Goal: Task Accomplishment & Management: Use online tool/utility

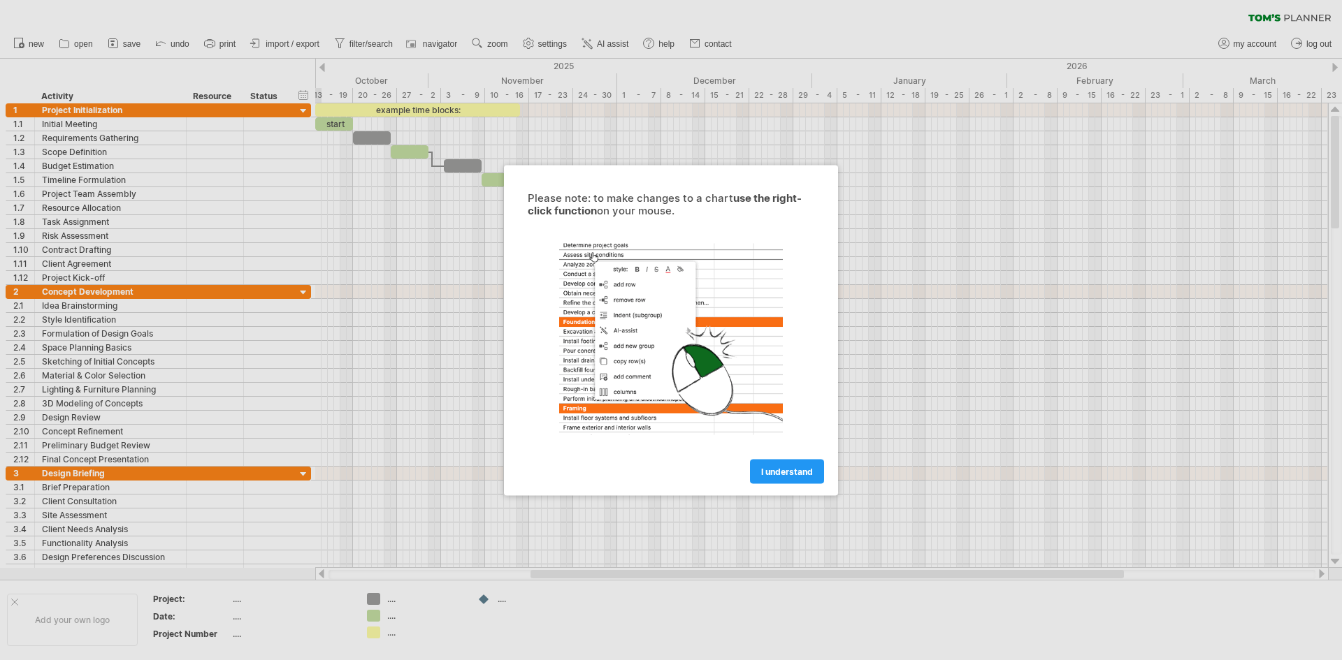
drag, startPoint x: 0, startPoint y: 0, endPoint x: 818, endPoint y: 455, distance: 935.7
click at [818, 455] on div "I understand" at bounding box center [671, 465] width 314 height 36
click at [809, 468] on span "I understand" at bounding box center [787, 471] width 52 height 10
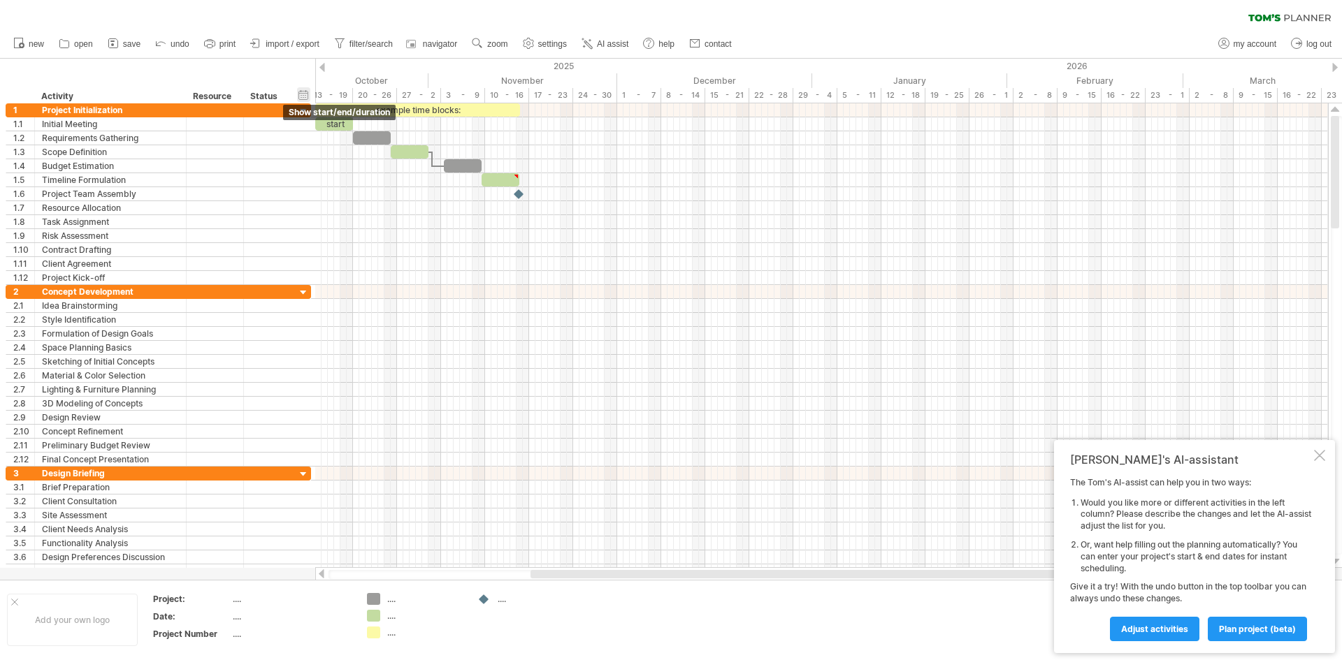
click at [303, 96] on div "hide start/end/duration show start/end/duration" at bounding box center [303, 94] width 13 height 15
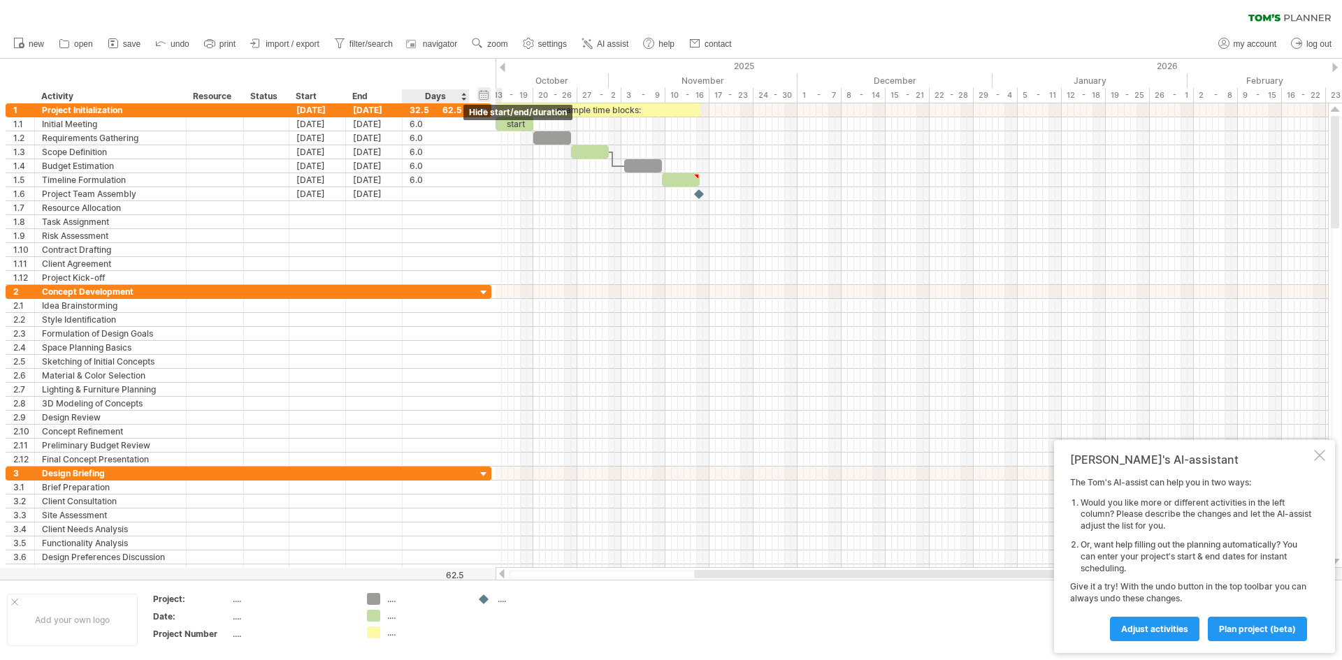
click at [486, 95] on div "hide start/end/duration show start/end/duration" at bounding box center [483, 94] width 13 height 15
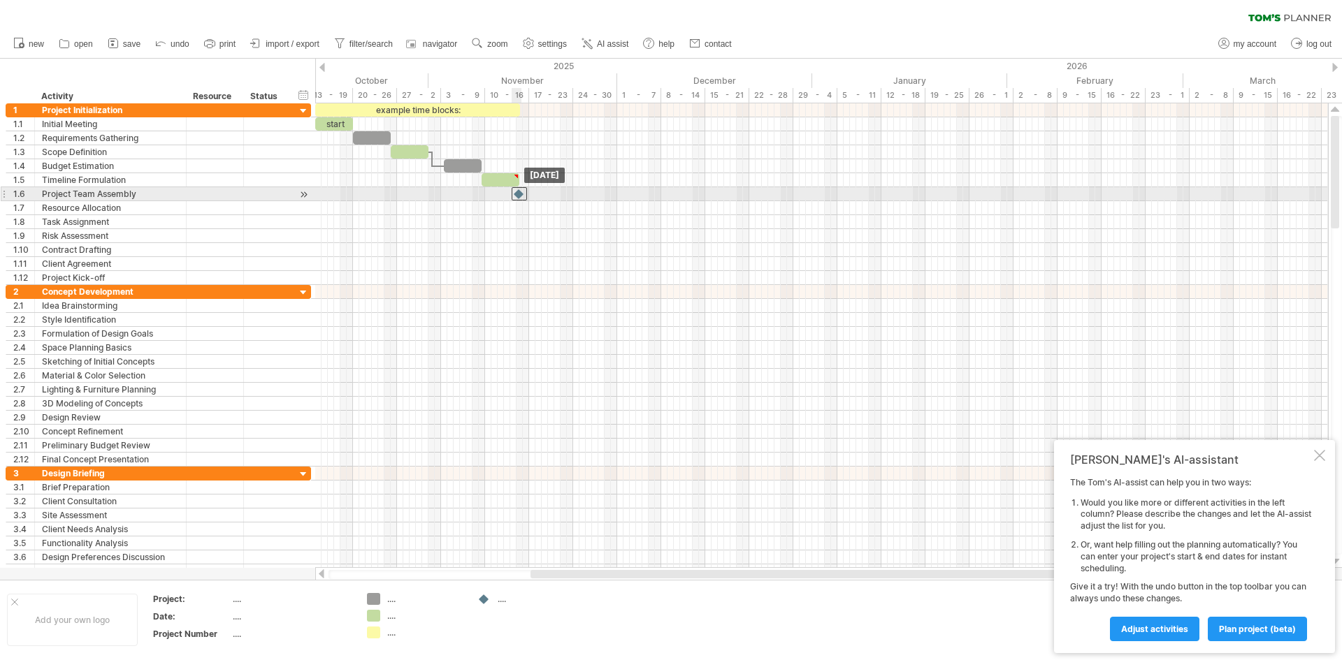
click at [517, 194] on div at bounding box center [519, 193] width 15 height 13
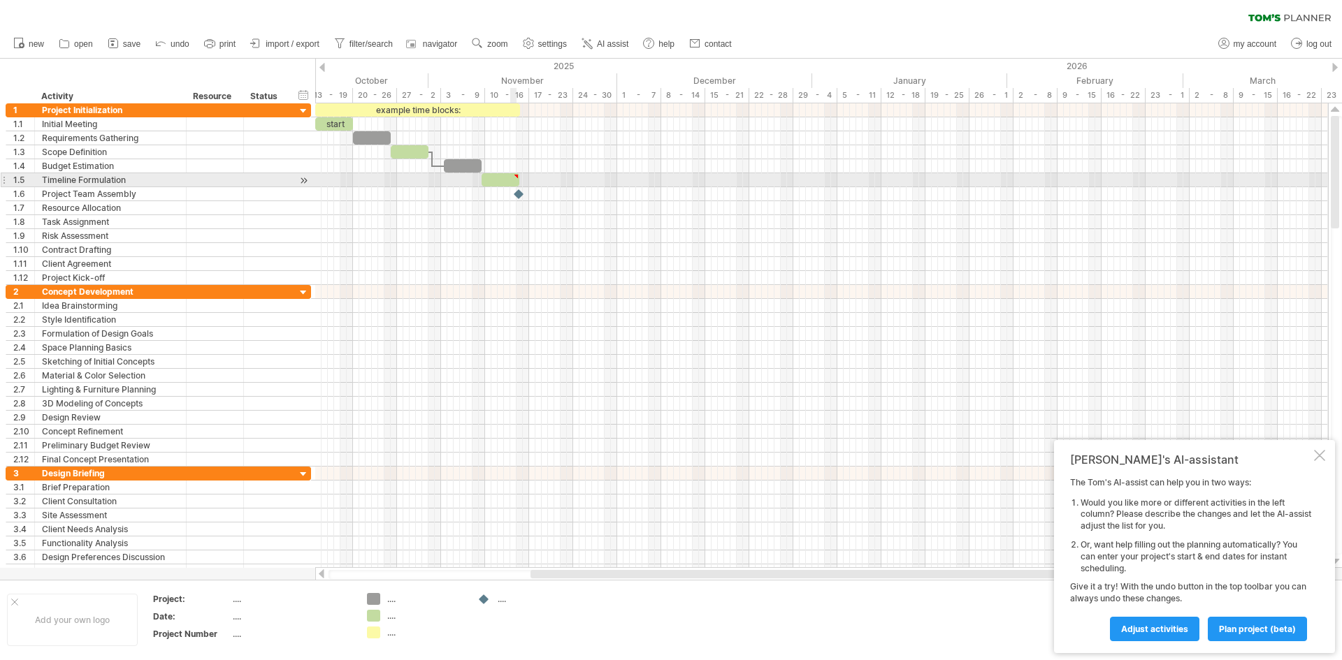
type textarea "**********"
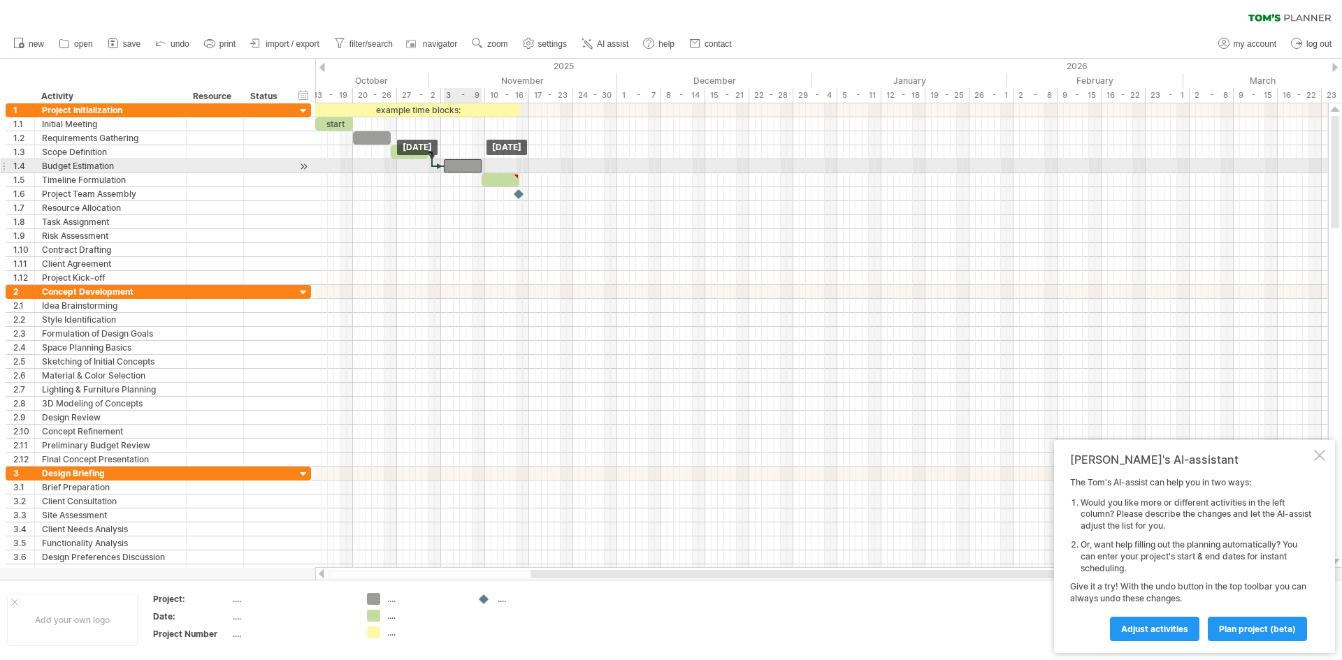
click at [471, 166] on div at bounding box center [463, 165] width 38 height 13
click at [479, 164] on span at bounding box center [482, 165] width 6 height 13
click at [486, 165] on div at bounding box center [821, 166] width 1013 height 14
click at [483, 164] on span at bounding box center [482, 165] width 6 height 13
click at [437, 162] on div at bounding box center [821, 166] width 1013 height 14
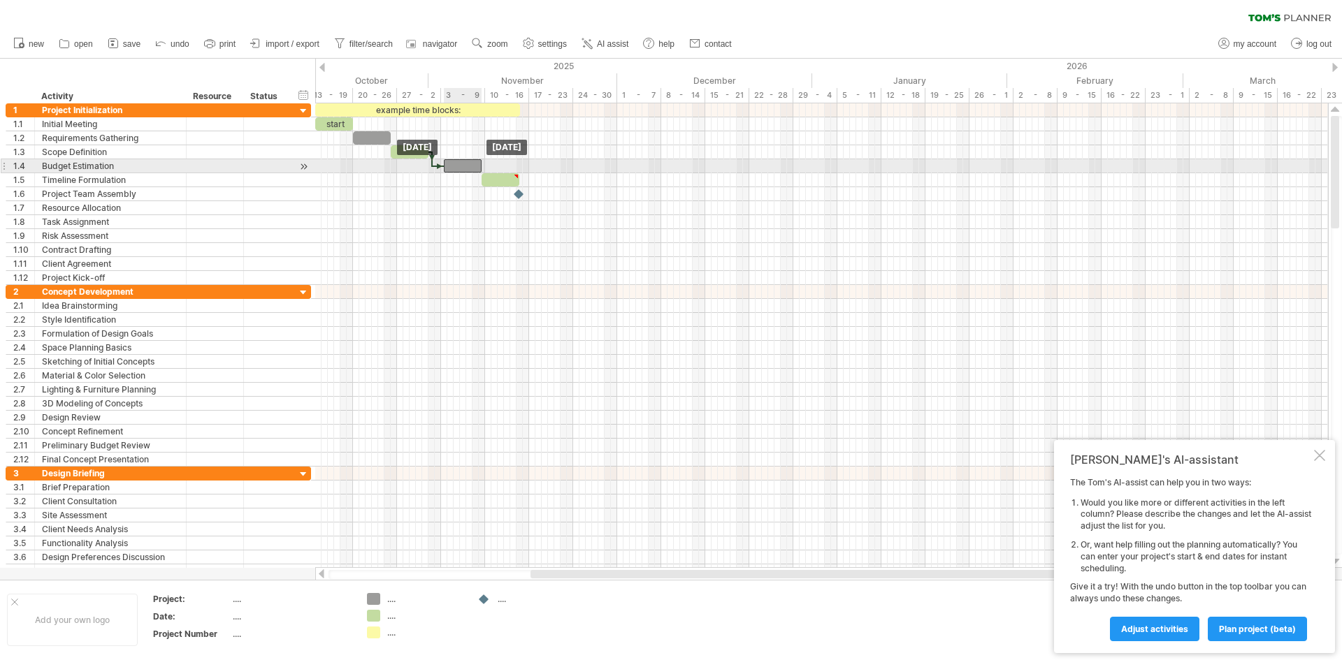
click at [465, 164] on div at bounding box center [463, 165] width 38 height 13
click at [461, 168] on div at bounding box center [460, 165] width 38 height 13
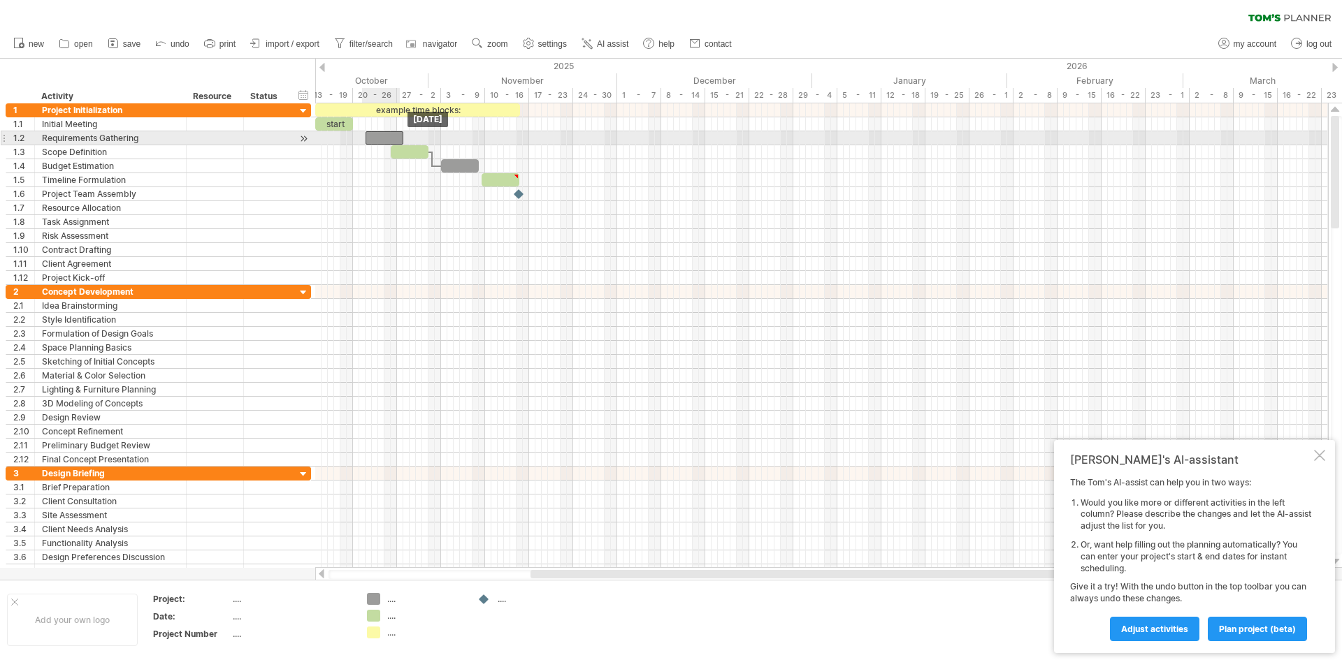
drag, startPoint x: 387, startPoint y: 138, endPoint x: 398, endPoint y: 141, distance: 11.7
click at [398, 141] on div at bounding box center [385, 137] width 38 height 13
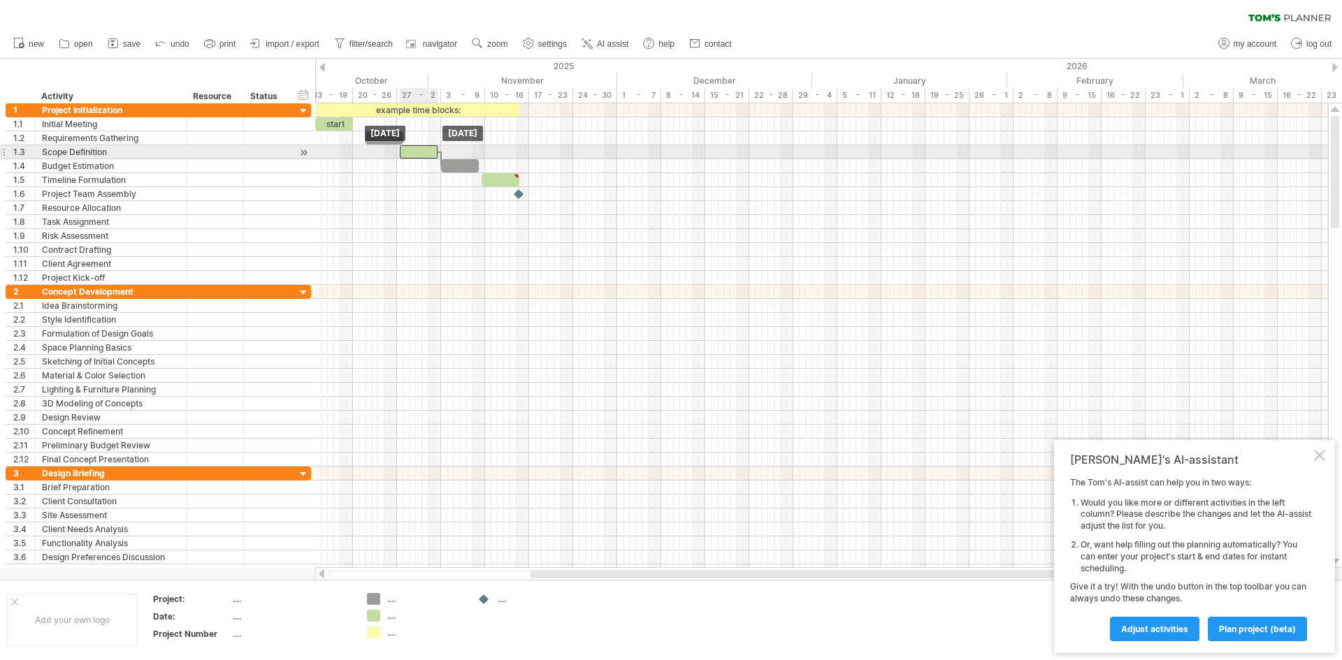
drag, startPoint x: 405, startPoint y: 151, endPoint x: 416, endPoint y: 151, distance: 10.5
click at [416, 151] on div at bounding box center [419, 151] width 38 height 13
click at [414, 154] on div at bounding box center [412, 151] width 38 height 13
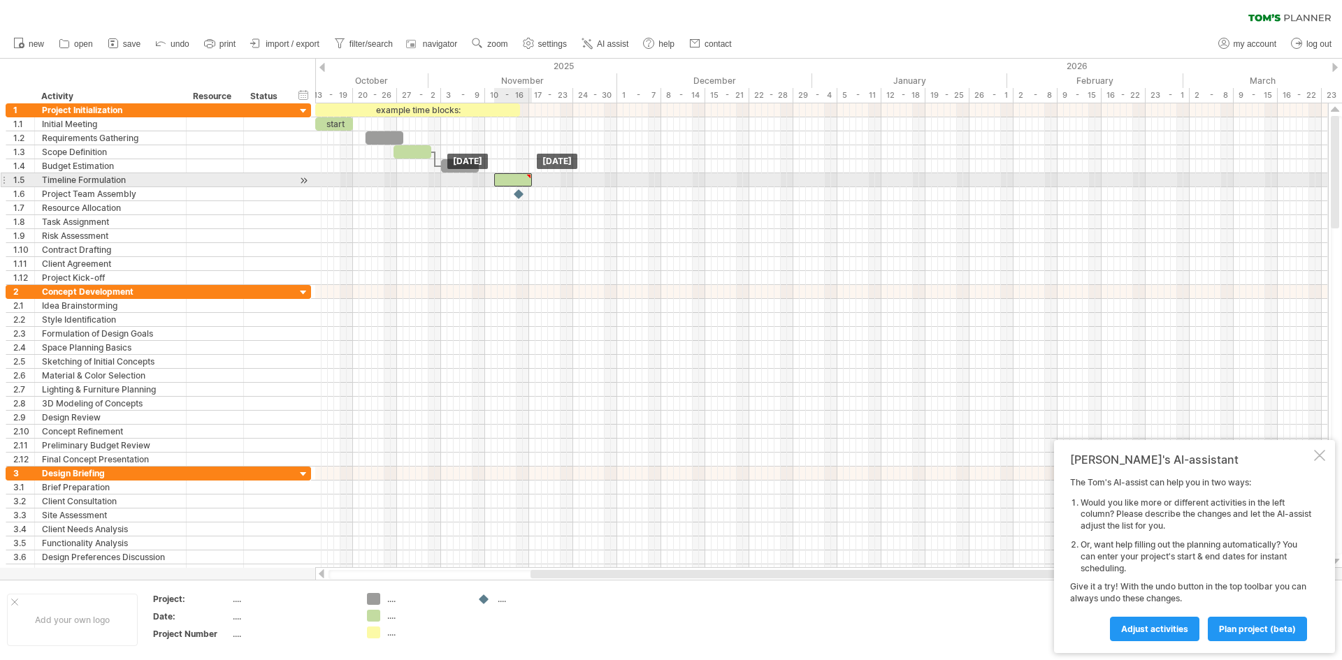
drag, startPoint x: 494, startPoint y: 184, endPoint x: 506, endPoint y: 186, distance: 12.1
click at [506, 186] on div at bounding box center [513, 179] width 38 height 13
click at [500, 177] on div at bounding box center [510, 179] width 38 height 13
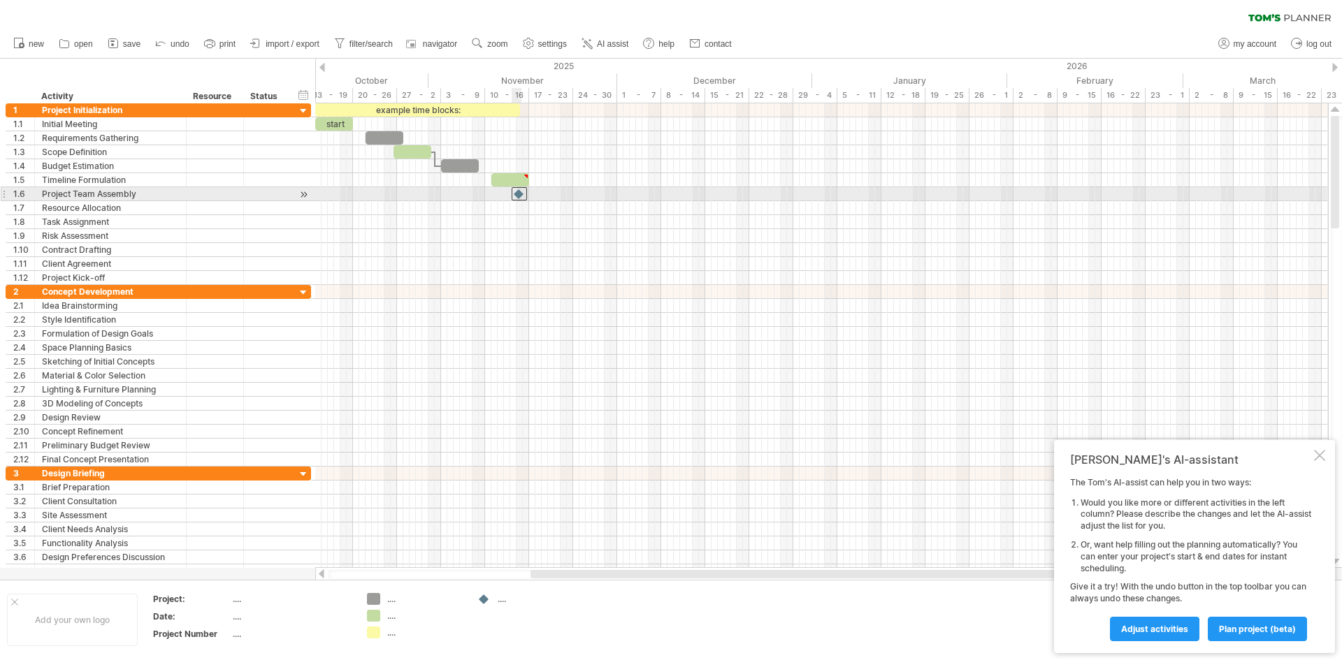
click at [518, 197] on div at bounding box center [519, 193] width 15 height 13
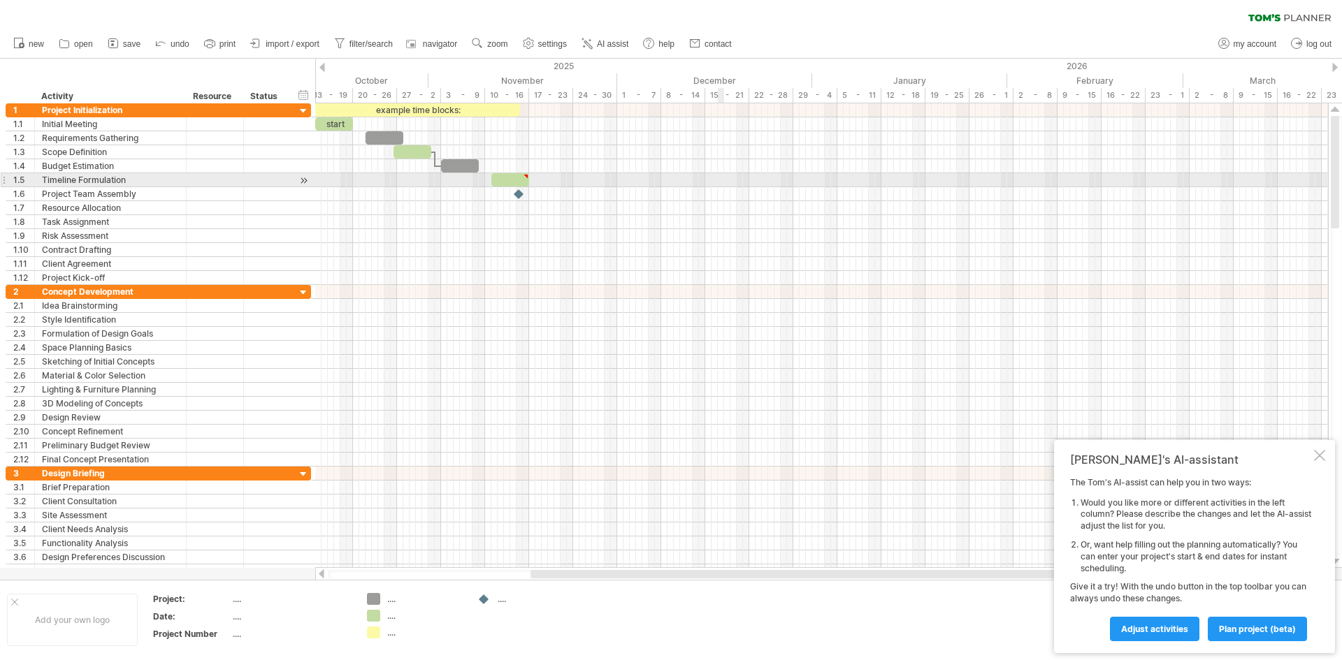
click at [718, 186] on div at bounding box center [821, 180] width 1013 height 14
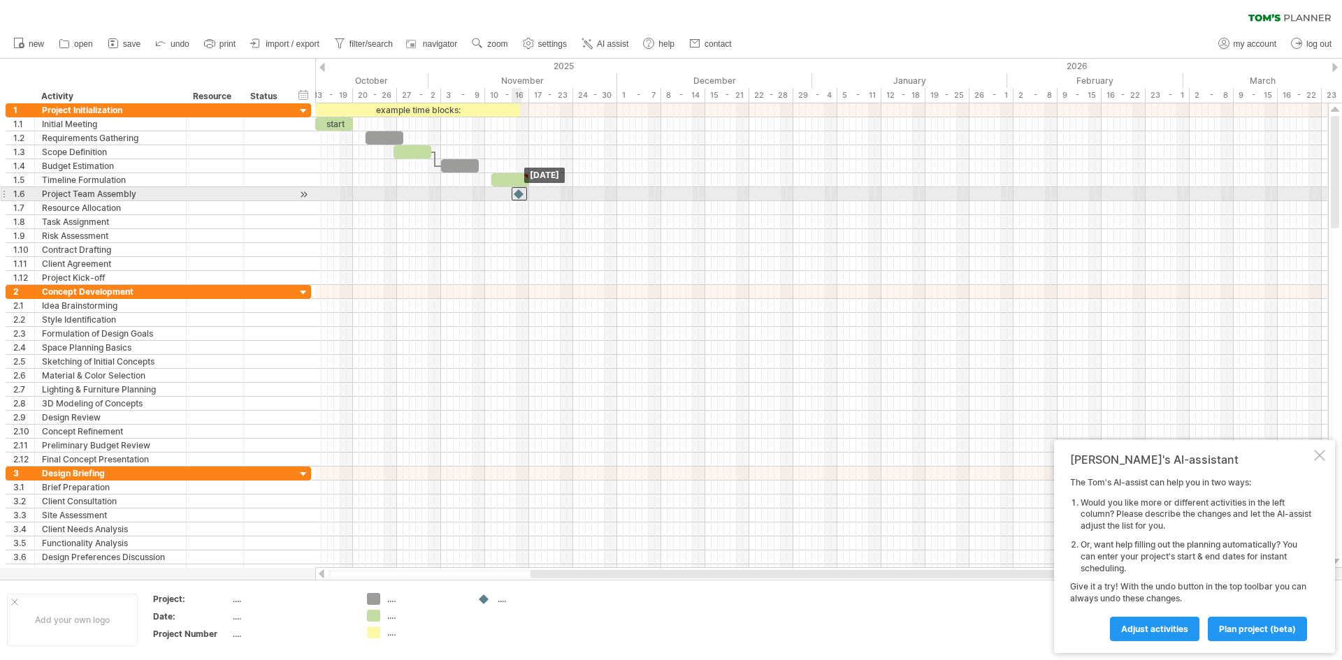
click at [517, 196] on div at bounding box center [519, 193] width 15 height 13
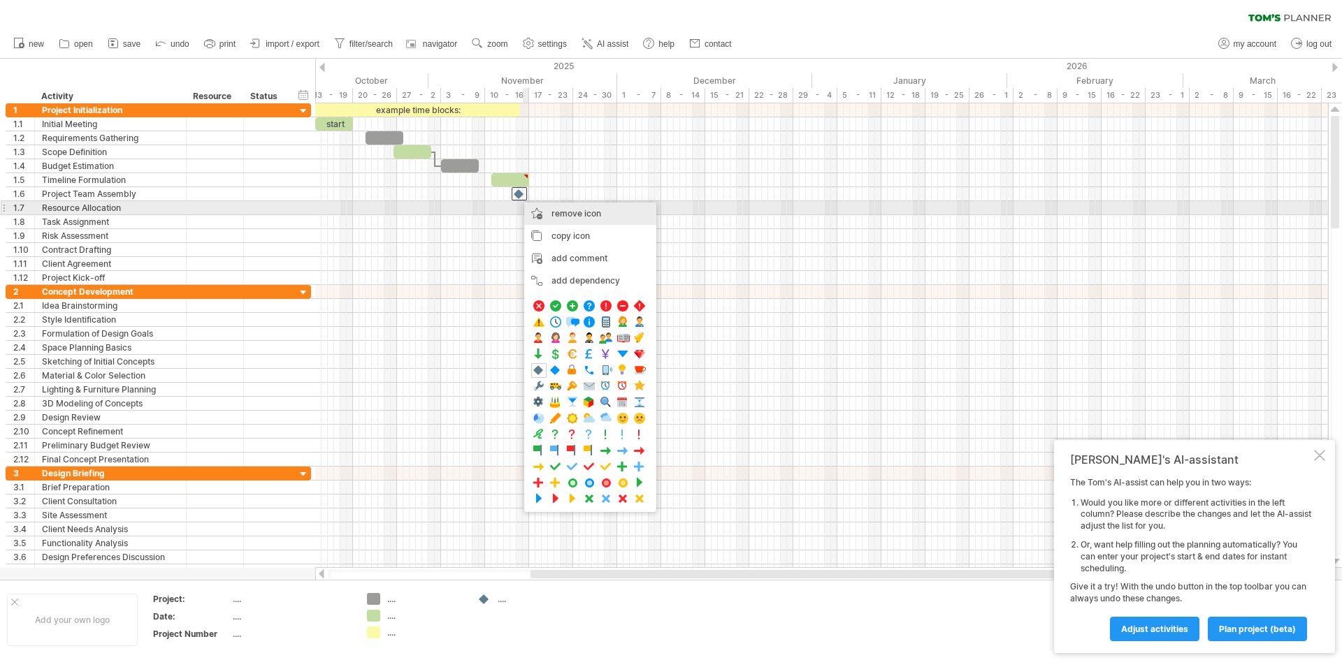
click at [544, 208] on div "remove icon remove selected items" at bounding box center [590, 214] width 132 height 22
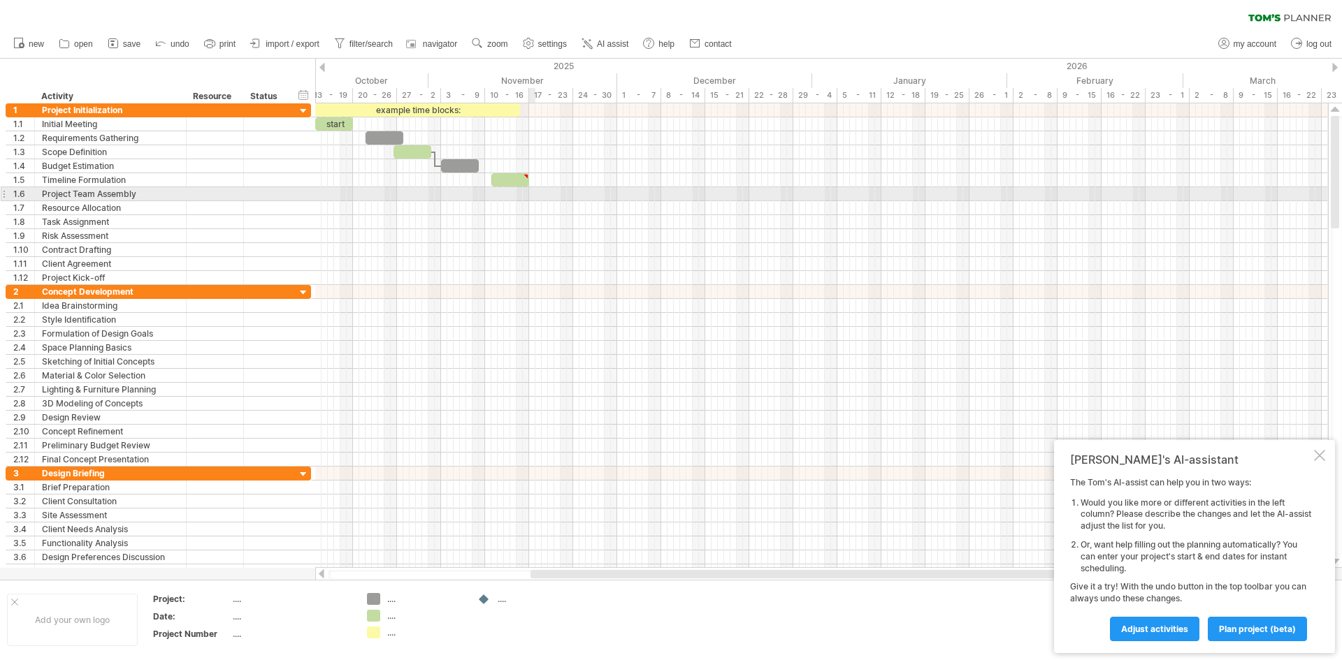
click at [534, 195] on div at bounding box center [821, 194] width 1013 height 14
click at [535, 190] on div at bounding box center [821, 194] width 1013 height 14
click at [535, 189] on div at bounding box center [821, 194] width 1013 height 14
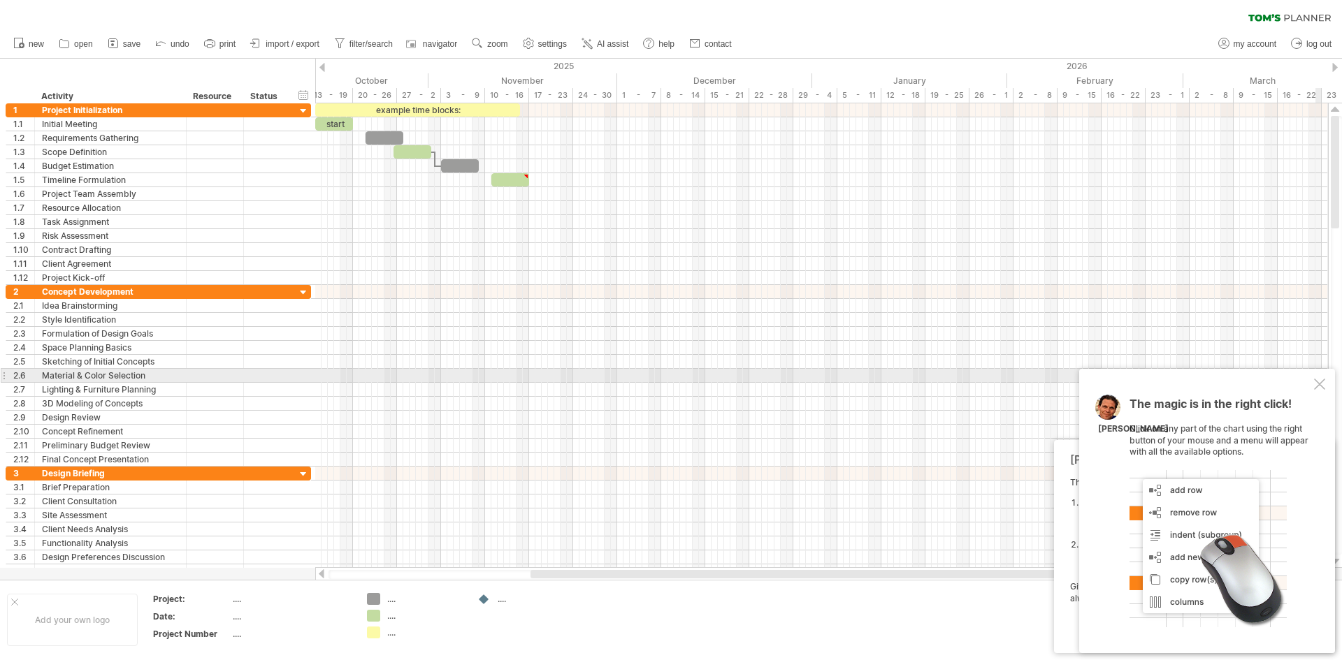
click at [1325, 378] on div "The magic is in the right click! Click on any part of the chart using the right…" at bounding box center [1207, 511] width 256 height 284
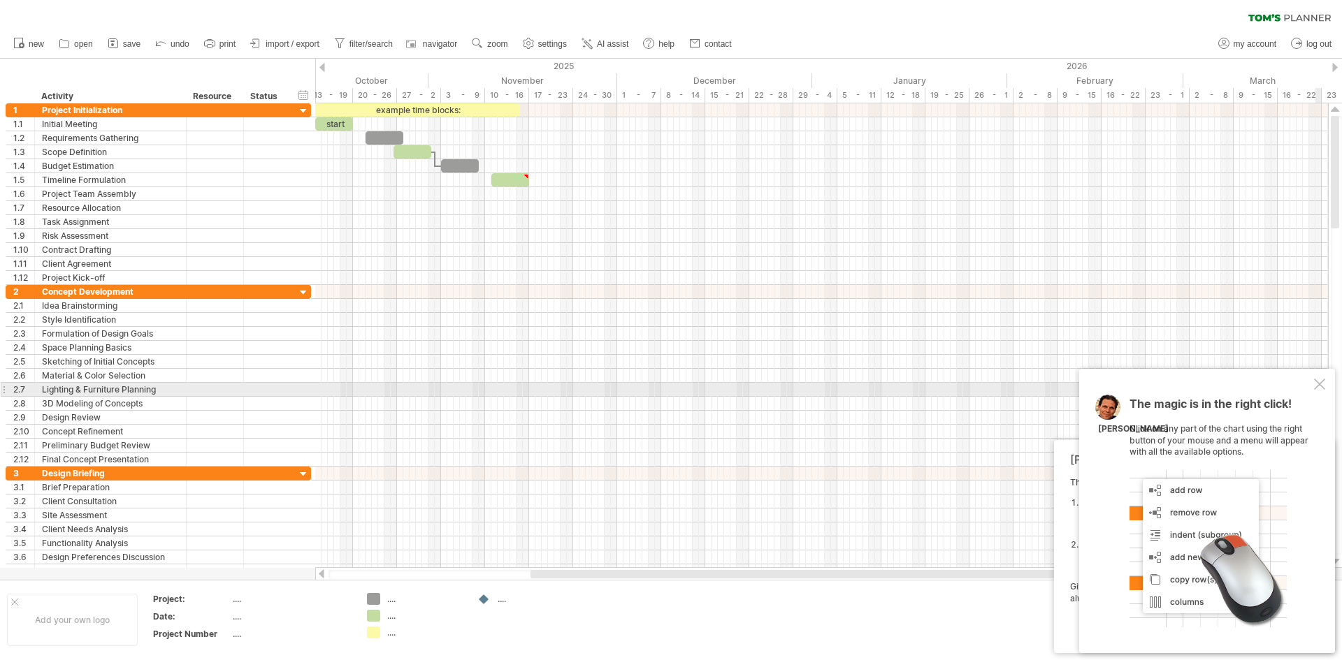
click at [1315, 385] on div at bounding box center [1319, 384] width 11 height 11
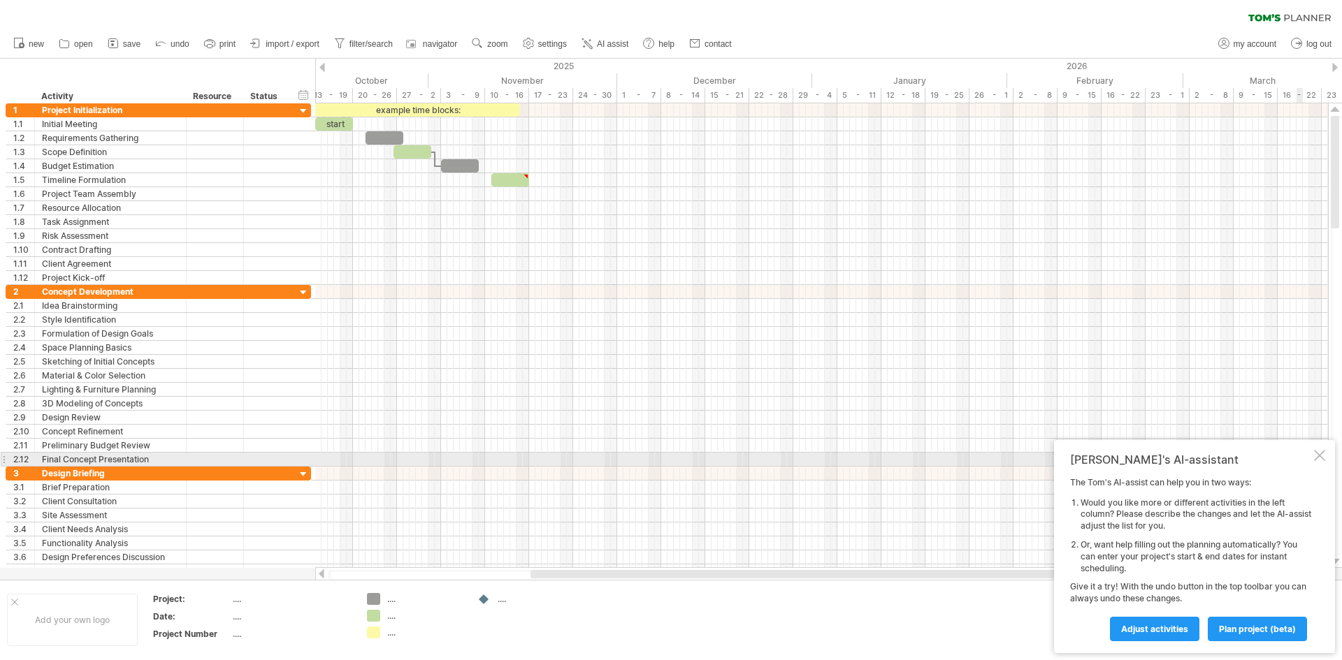
click at [1317, 455] on div at bounding box center [1319, 455] width 11 height 11
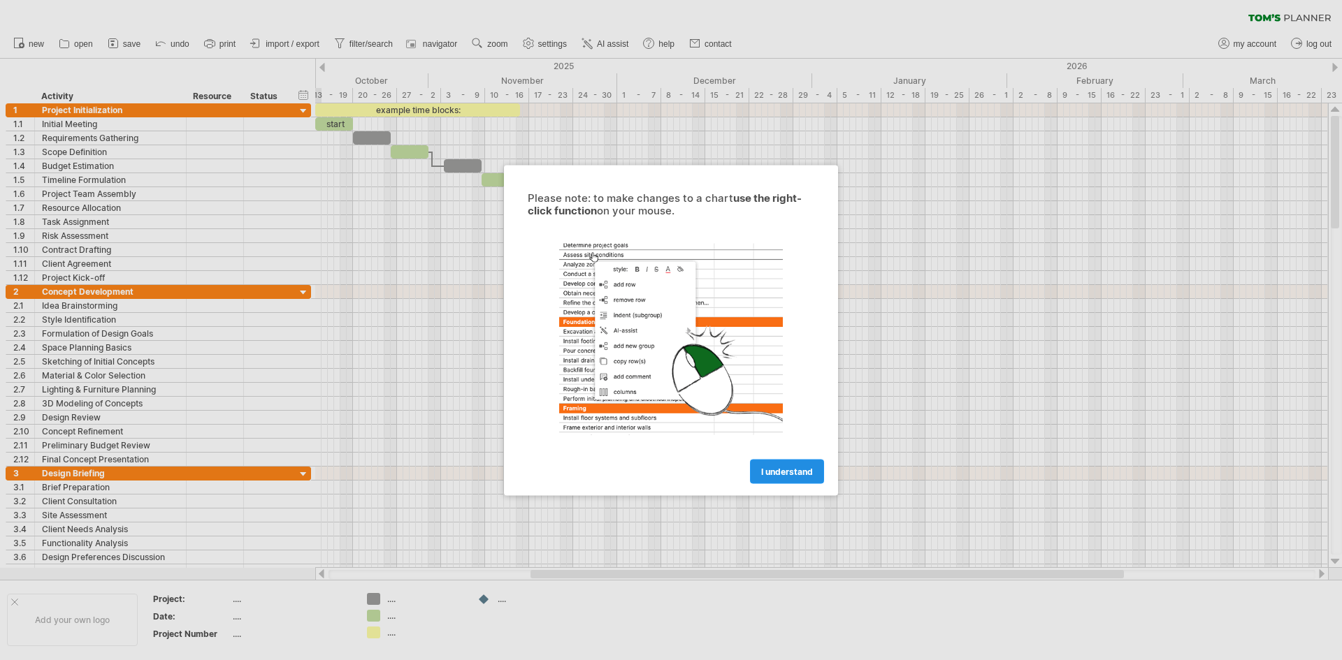
click at [776, 479] on link "I understand" at bounding box center [787, 471] width 74 height 24
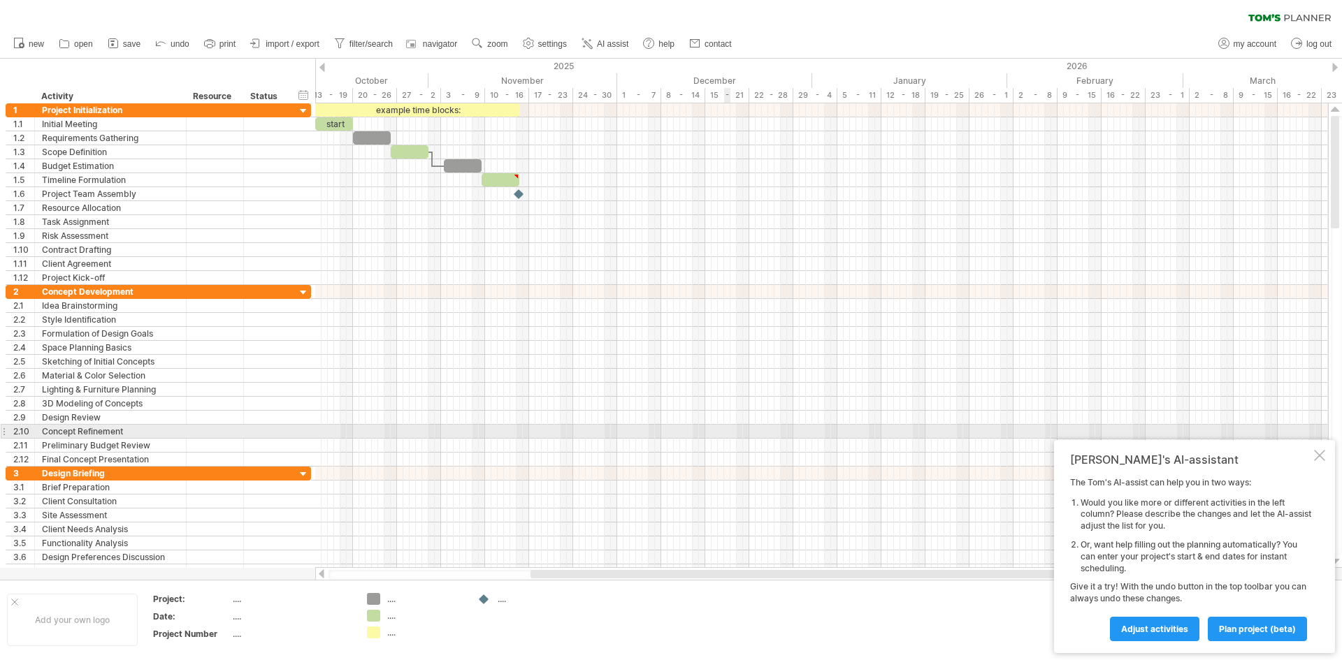
click at [726, 431] on div at bounding box center [821, 432] width 1013 height 14
click at [728, 434] on div at bounding box center [821, 432] width 1013 height 14
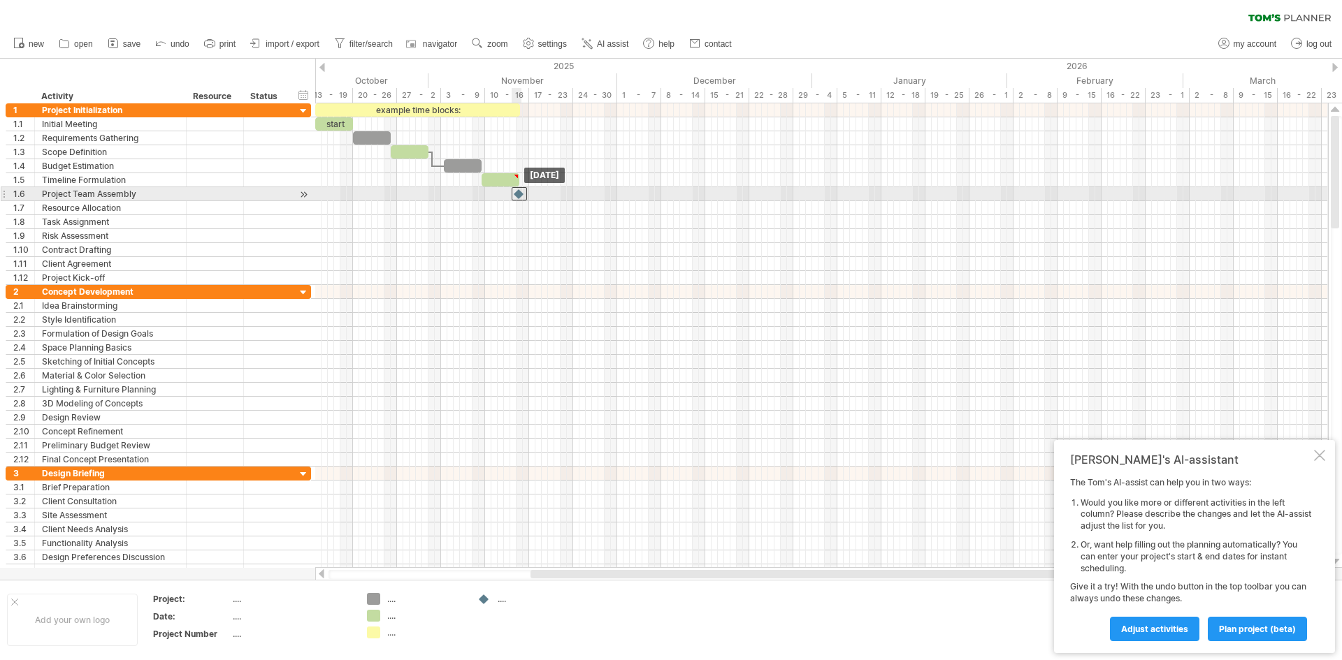
click at [523, 196] on div at bounding box center [519, 193] width 15 height 13
